Goal: Check status: Check status

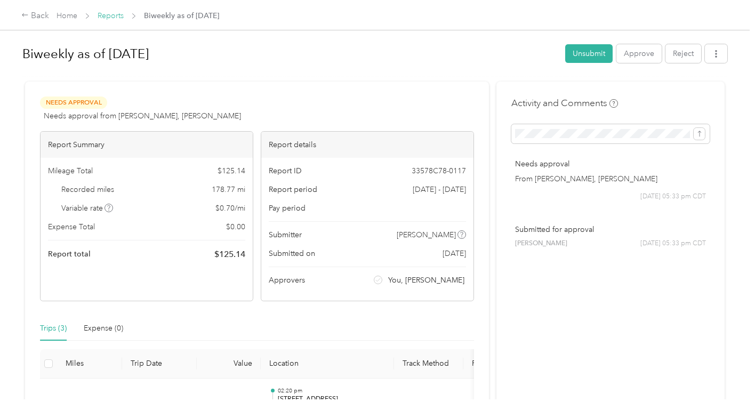
click at [111, 16] on link "Reports" at bounding box center [111, 15] width 26 height 9
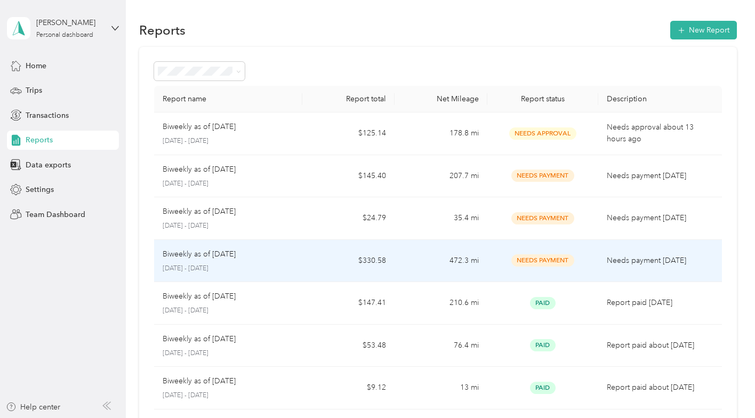
click at [236, 252] on p "Biweekly as of [DATE]" at bounding box center [199, 254] width 73 height 12
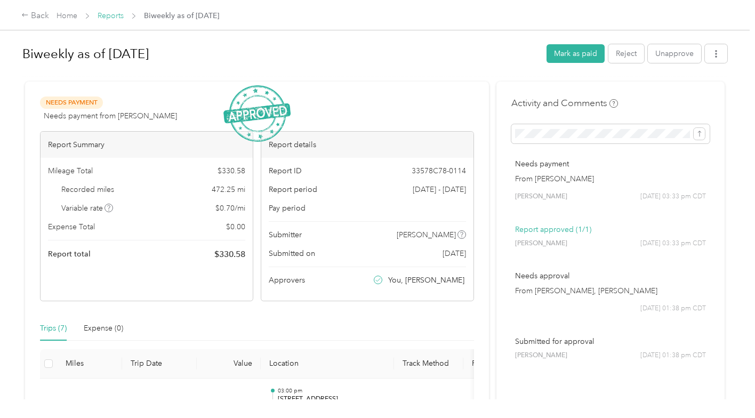
click at [110, 17] on link "Reports" at bounding box center [111, 15] width 26 height 9
